Goal: Information Seeking & Learning: Learn about a topic

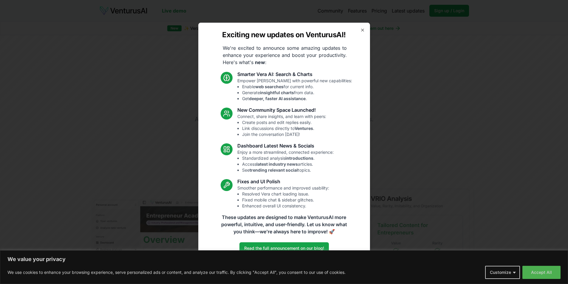
click at [265, 38] on h2 "Exciting new updates on VenturusAI!" at bounding box center [284, 35] width 124 height 10
click at [266, 42] on div "Exciting new updates on VenturusAI! We're excited to announce some amazing upda…" at bounding box center [284, 142] width 172 height 239
click at [287, 35] on h2 "Exciting new updates on VenturusAI!" at bounding box center [284, 35] width 124 height 10
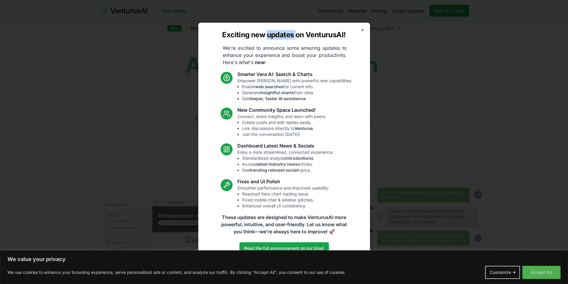
click at [287, 35] on h2 "Exciting new updates on VenturusAI!" at bounding box center [284, 35] width 124 height 10
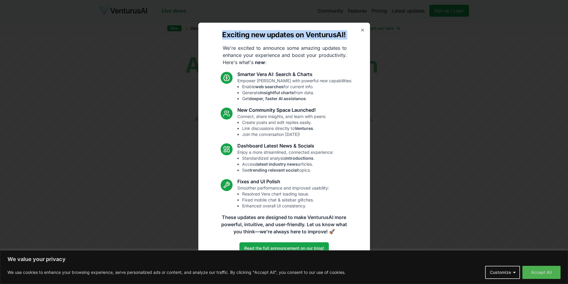
click at [287, 35] on h2 "Exciting new updates on VenturusAI!" at bounding box center [284, 35] width 124 height 10
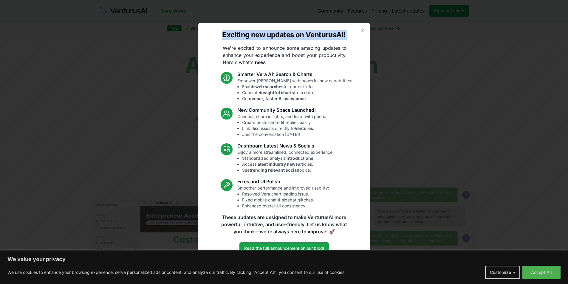
click at [287, 42] on div "Exciting new updates on VenturusAI! We're excited to announce some amazing upda…" at bounding box center [284, 142] width 172 height 239
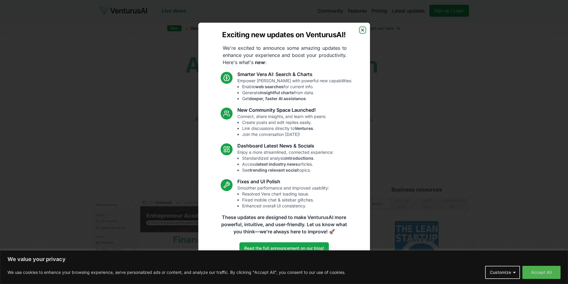
click at [364, 29] on icon "button" at bounding box center [362, 30] width 5 height 5
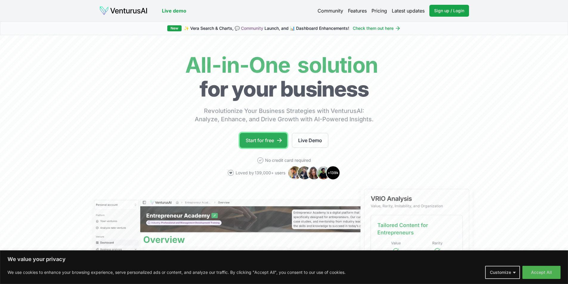
click at [271, 141] on link "Start for free" at bounding box center [263, 140] width 47 height 15
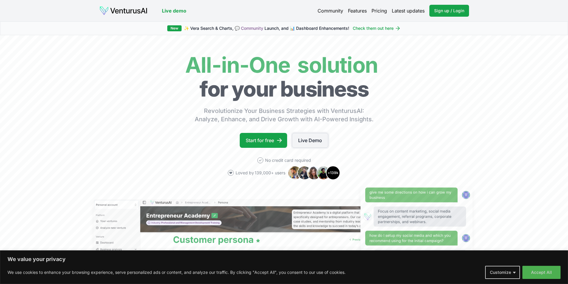
click at [311, 141] on link "Live Demo" at bounding box center [310, 140] width 36 height 15
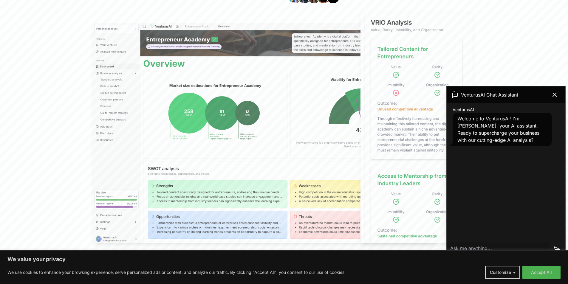
scroll to position [179, 0]
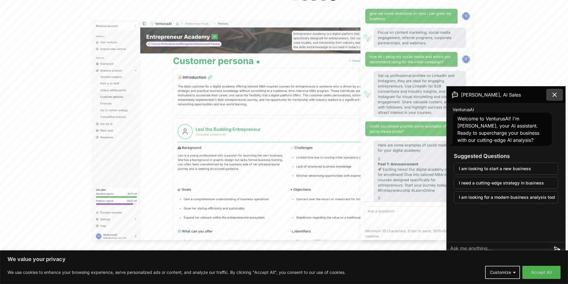
click at [557, 95] on icon at bounding box center [554, 94] width 7 height 7
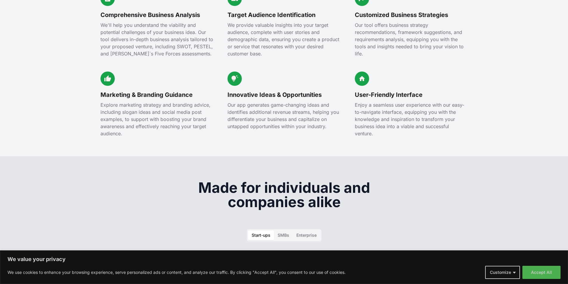
scroll to position [627, 0]
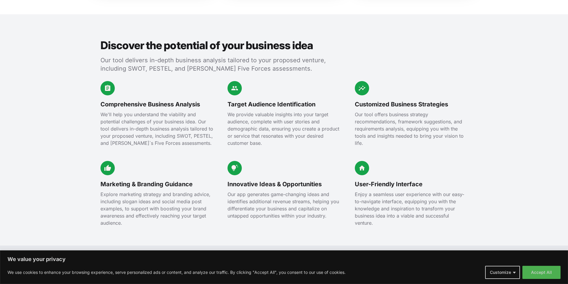
click at [186, 100] on h3 "Comprehensive Business Analysis" at bounding box center [157, 104] width 113 height 8
click at [182, 100] on div at bounding box center [182, 100] width 0 height 0
click at [186, 100] on h3 "Comprehensive Business Analysis" at bounding box center [157, 104] width 113 height 8
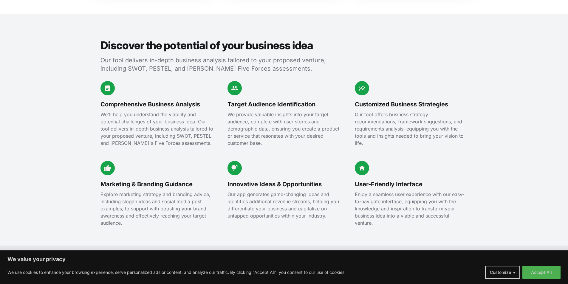
click at [162, 39] on h2 "Discover the potential of your business idea" at bounding box center [215, 45] width 229 height 12
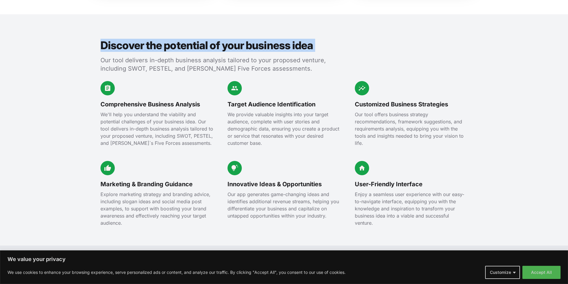
click at [162, 39] on h2 "Discover the potential of your business idea" at bounding box center [215, 45] width 229 height 12
click at [158, 22] on div at bounding box center [158, 22] width 0 height 0
click at [179, 39] on h2 "Discover the potential of your business idea" at bounding box center [215, 45] width 229 height 12
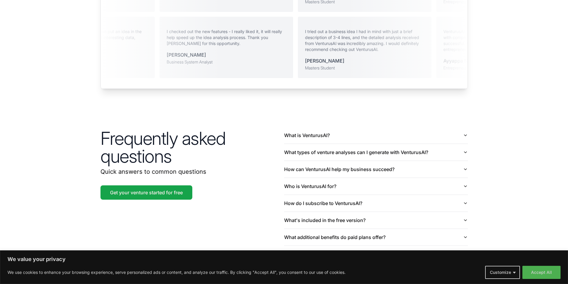
scroll to position [1381, 0]
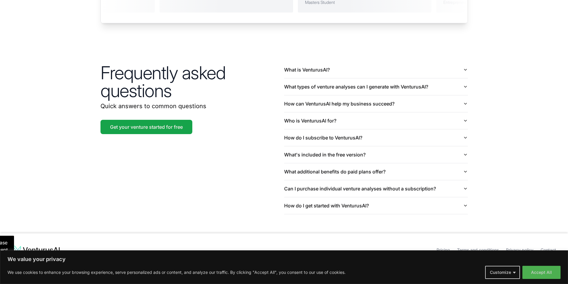
click at [473, 61] on div "Frequently asked questions Quick answers to common questions Get your venture s…" at bounding box center [284, 137] width 382 height 191
click at [467, 67] on icon "button" at bounding box center [465, 69] width 5 height 5
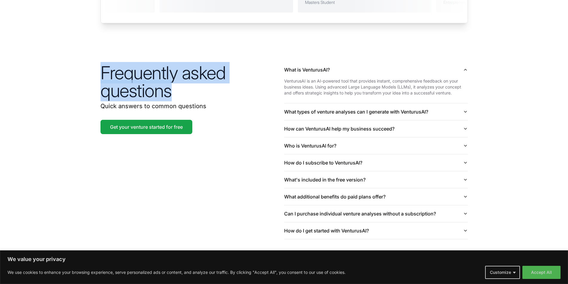
drag, startPoint x: 172, startPoint y: 85, endPoint x: 98, endPoint y: 68, distance: 76.1
click at [98, 68] on div "Frequently asked questions Quick answers to common questions Get your venture s…" at bounding box center [284, 150] width 382 height 216
click at [94, 45] on div at bounding box center [94, 45] width 0 height 0
click at [125, 64] on h2 "Frequently asked questions" at bounding box center [193, 82] width 184 height 36
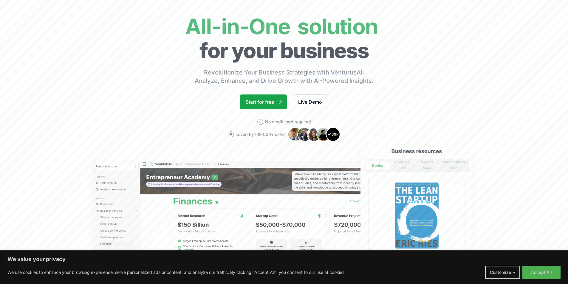
scroll to position [0, 0]
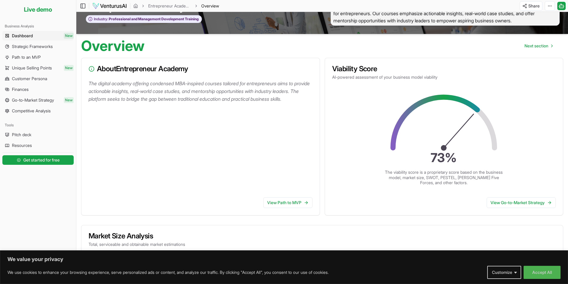
scroll to position [30, 0]
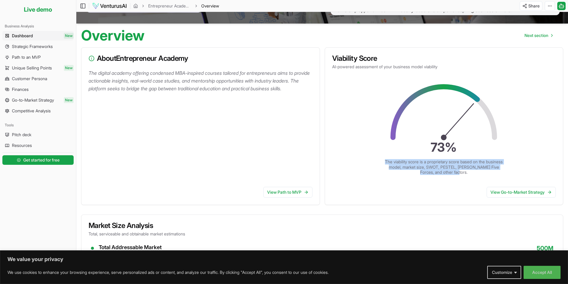
drag, startPoint x: 474, startPoint y: 173, endPoint x: 390, endPoint y: 162, distance: 84.9
click at [390, 162] on p "The viability score is a proprietary score based on the business model, market …" at bounding box center [444, 167] width 119 height 16
click at [386, 151] on div at bounding box center [386, 151] width 0 height 0
click at [445, 167] on p "The viability score is a proprietary score based on the business model, market …" at bounding box center [444, 167] width 119 height 16
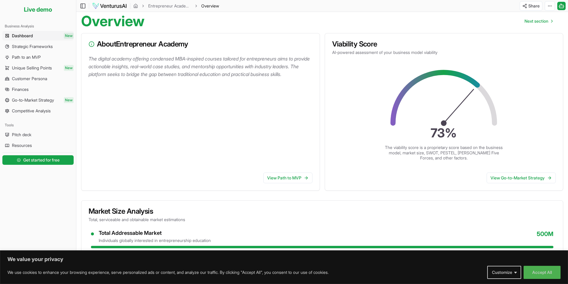
scroll to position [0, 0]
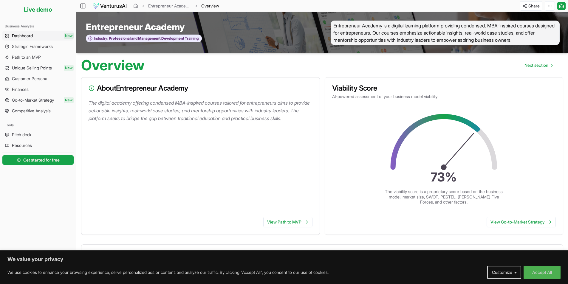
click at [185, 88] on h3 "About Entrepreneur Academy" at bounding box center [201, 88] width 224 height 7
click at [181, 93] on div at bounding box center [181, 93] width 0 height 0
click at [243, 113] on p "The digital academy offering condensed MBA-inspired courses tailored for entrep…" at bounding box center [202, 110] width 226 height 23
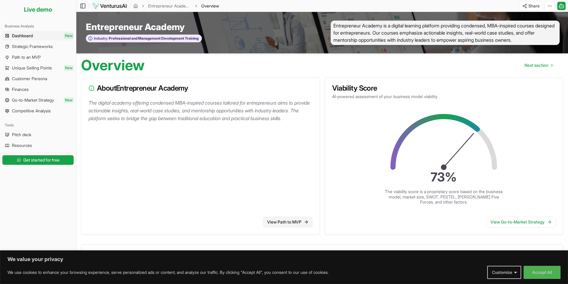
click at [300, 222] on link "View Path to MVP" at bounding box center [287, 222] width 49 height 11
